Goal: Task Accomplishment & Management: Use online tool/utility

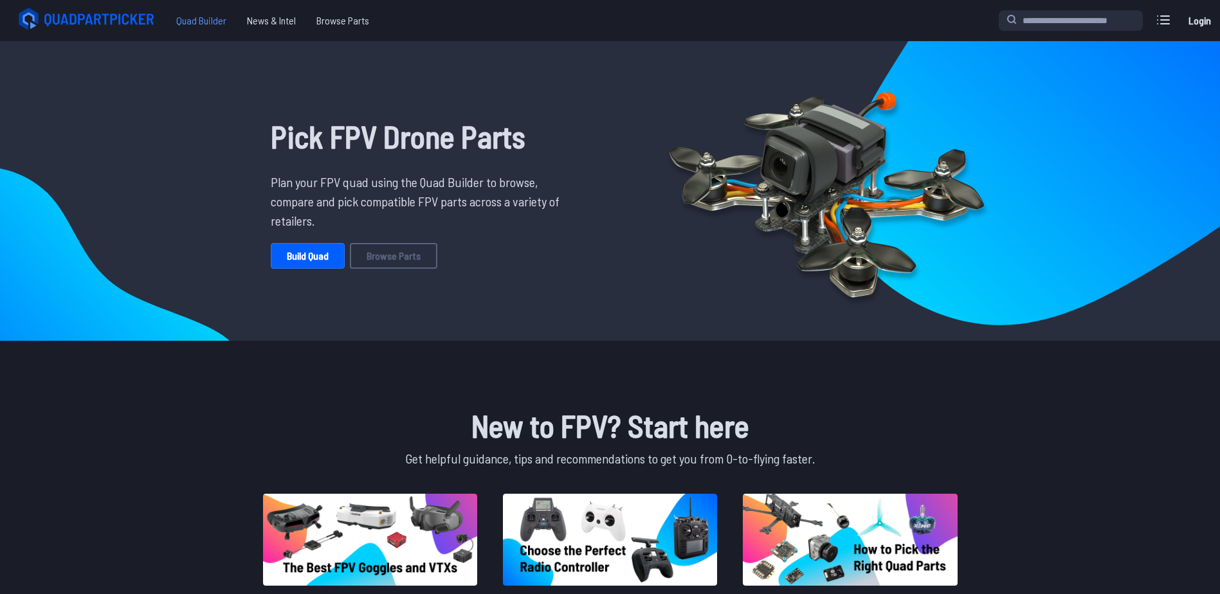
click at [204, 19] on span "Quad Builder" at bounding box center [201, 21] width 71 height 26
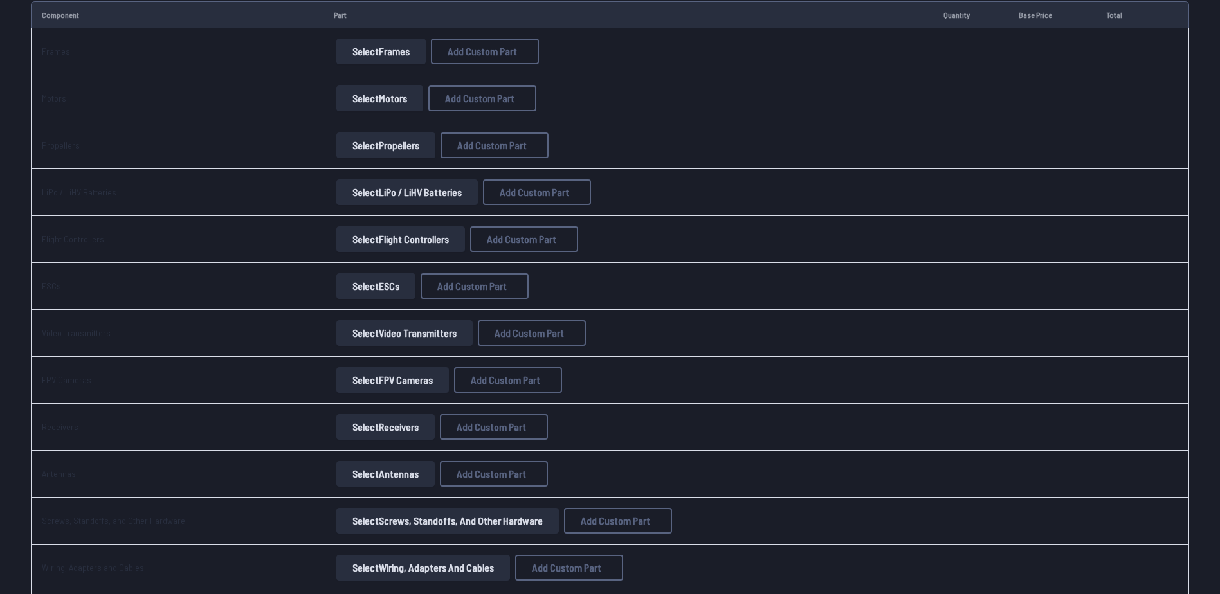
scroll to position [214, 0]
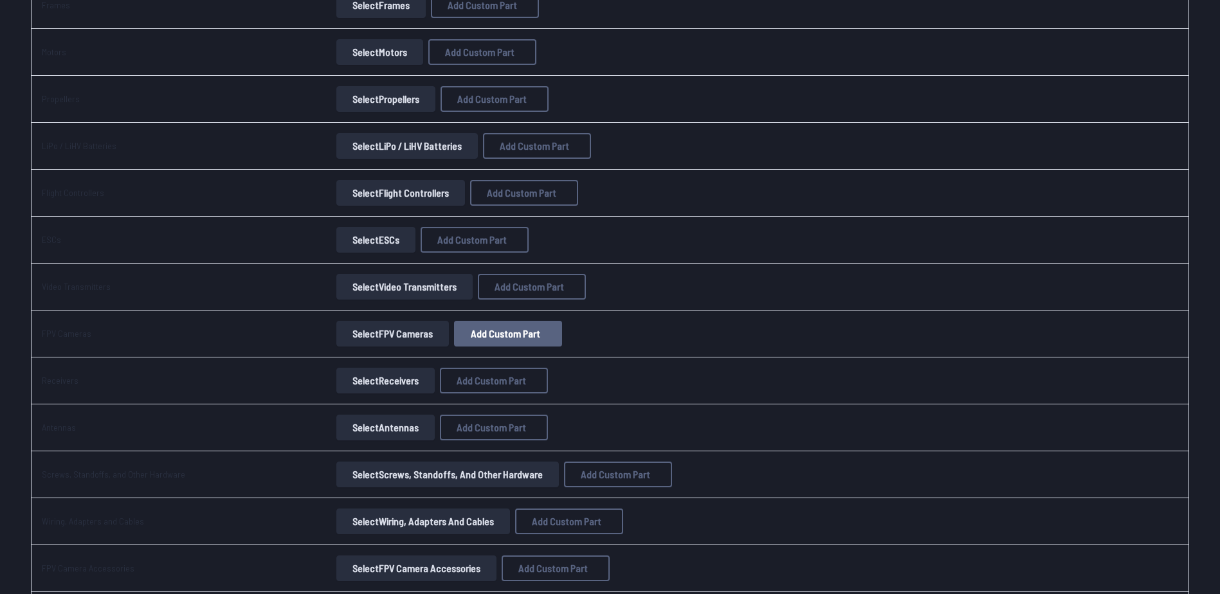
click at [471, 336] on span "Add Custom Part" at bounding box center [505, 334] width 69 height 10
select select "**********"
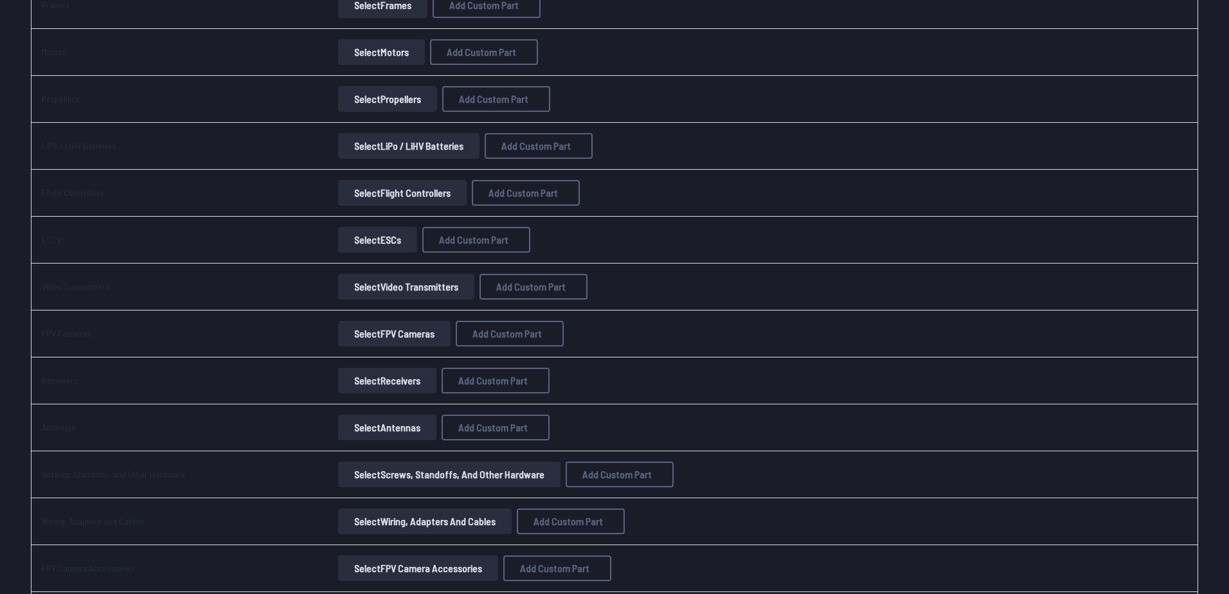
click at [741, 118] on icon at bounding box center [736, 124] width 12 height 12
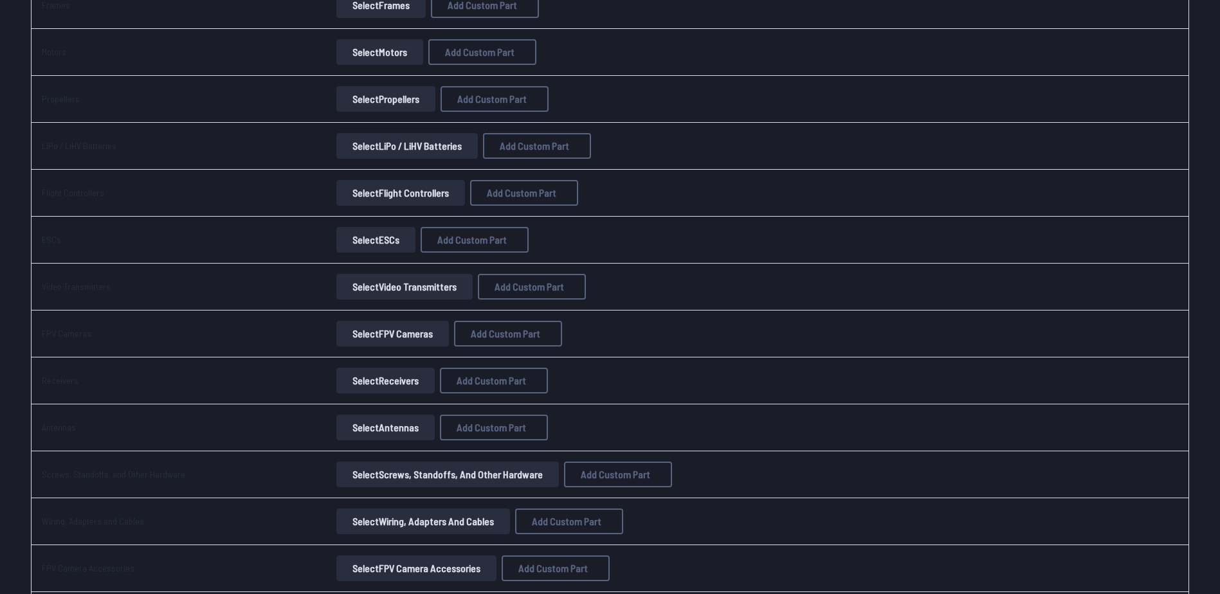
click at [440, 281] on button "Select Video Transmitters" at bounding box center [404, 287] width 136 height 26
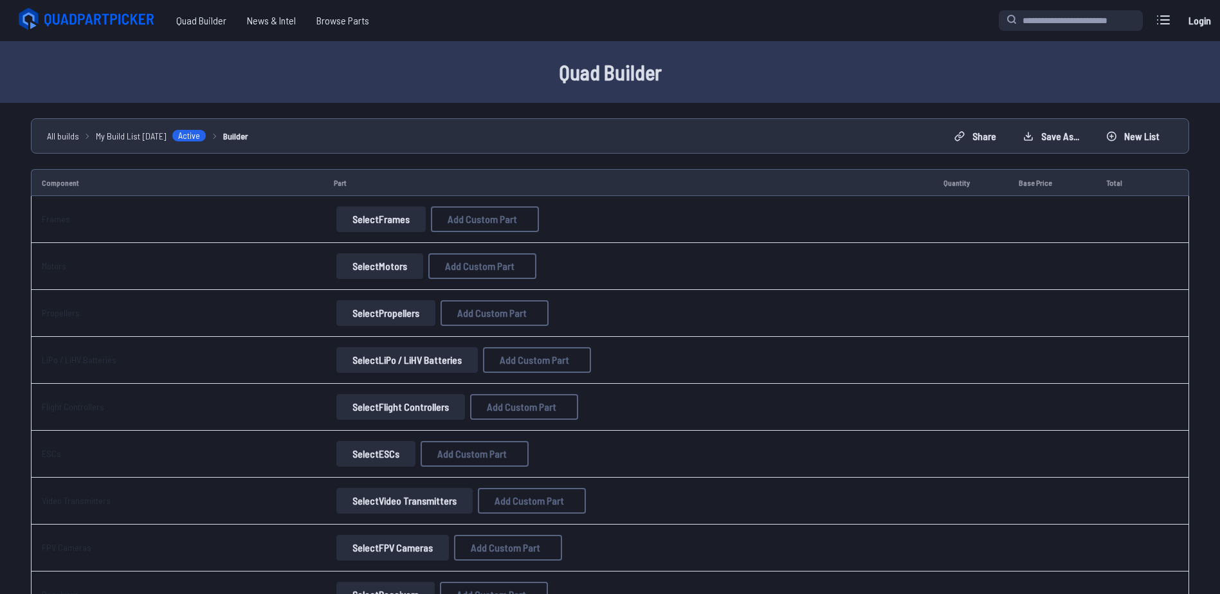
scroll to position [214, 0]
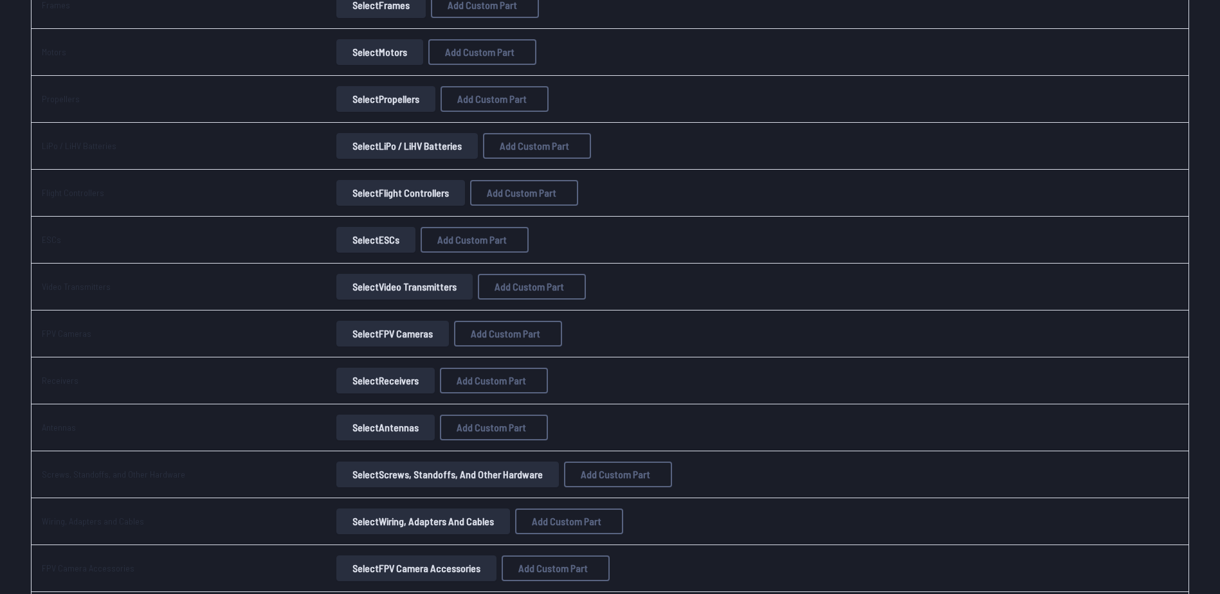
click at [381, 338] on button "Select FPV Cameras" at bounding box center [392, 334] width 113 height 26
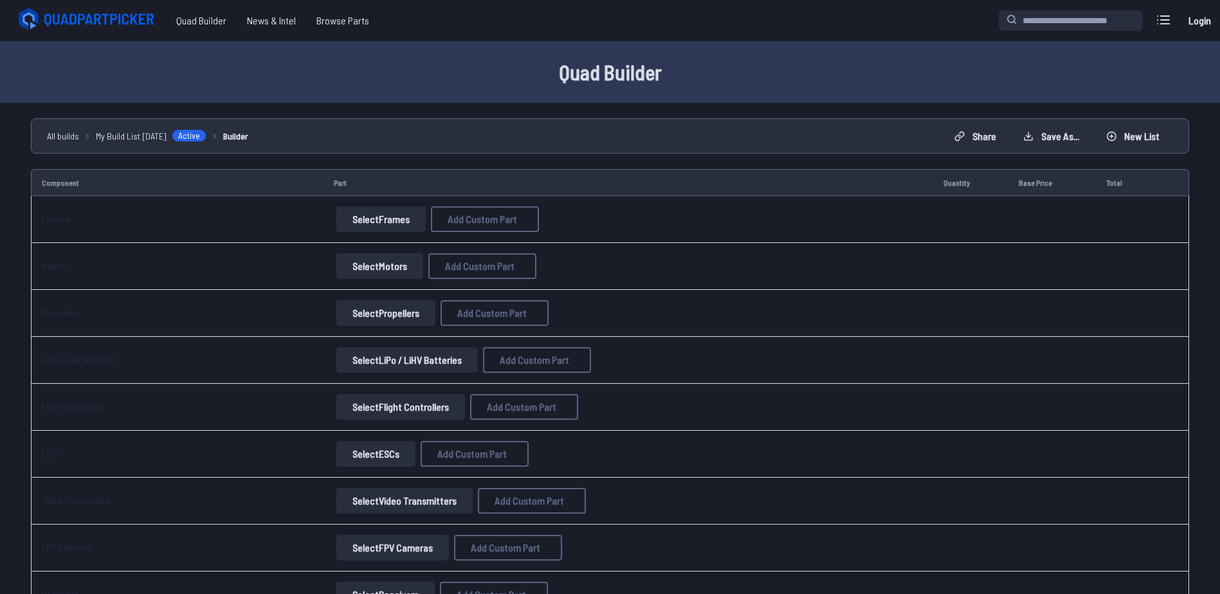
scroll to position [214, 0]
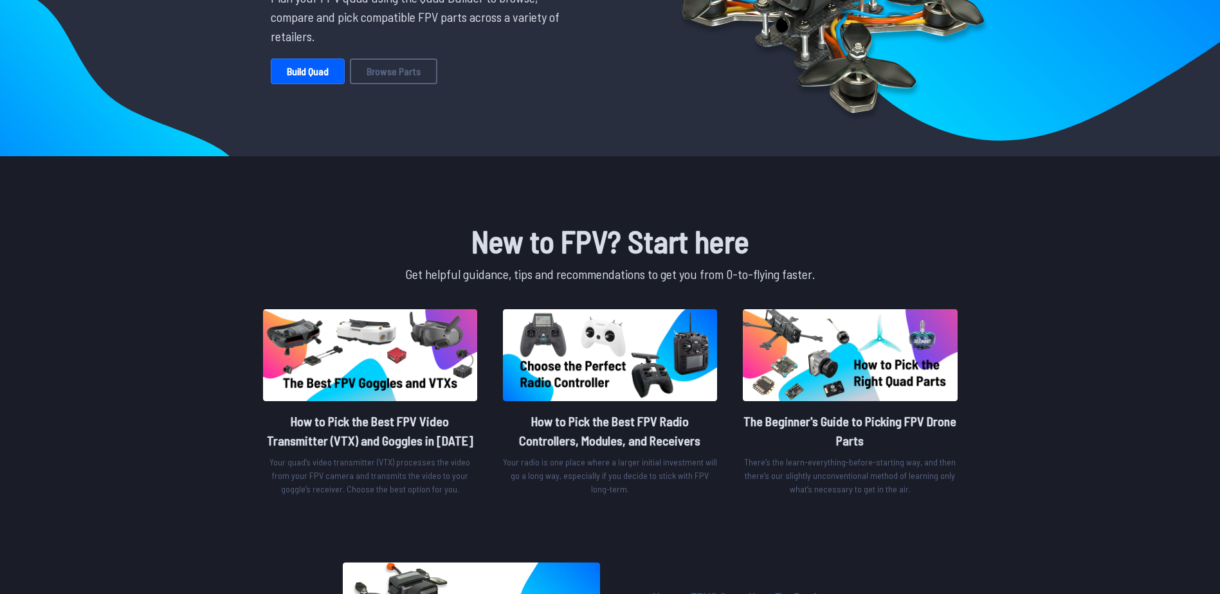
scroll to position [184, 0]
